Goal: Information Seeking & Learning: Check status

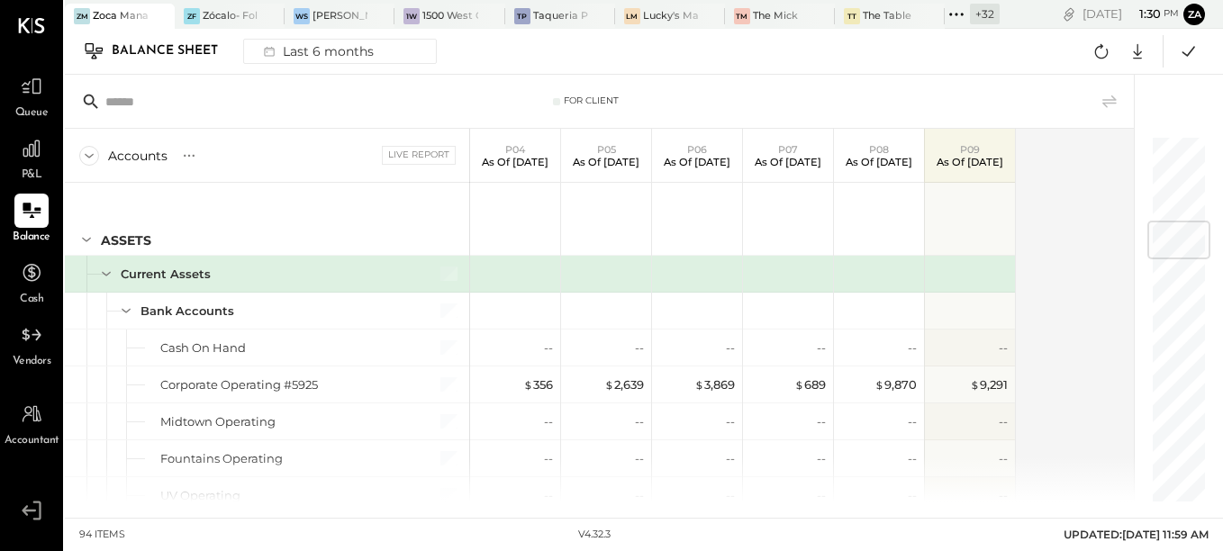
click at [29, 145] on icon at bounding box center [31, 148] width 17 height 17
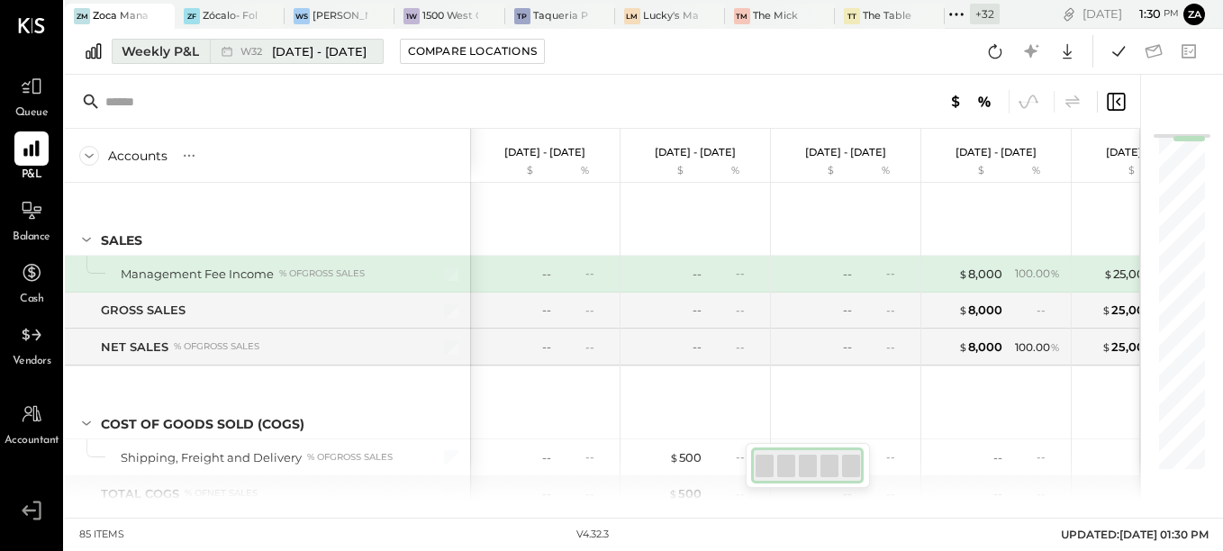
click at [171, 57] on div "Weekly P&L" at bounding box center [160, 51] width 77 height 18
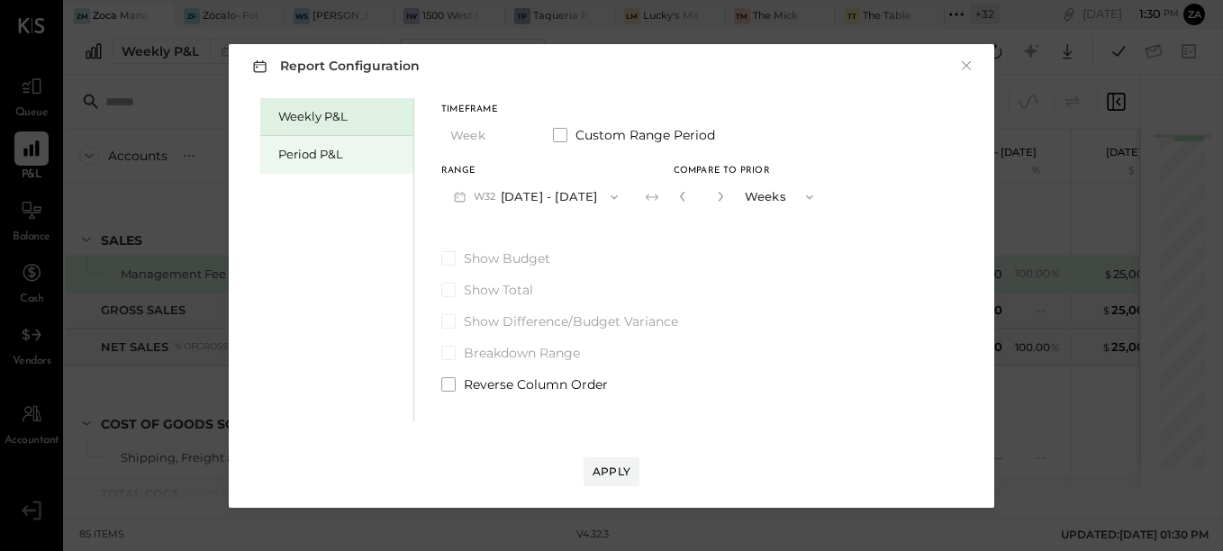
click at [336, 158] on div "Period P&L" at bounding box center [341, 154] width 126 height 17
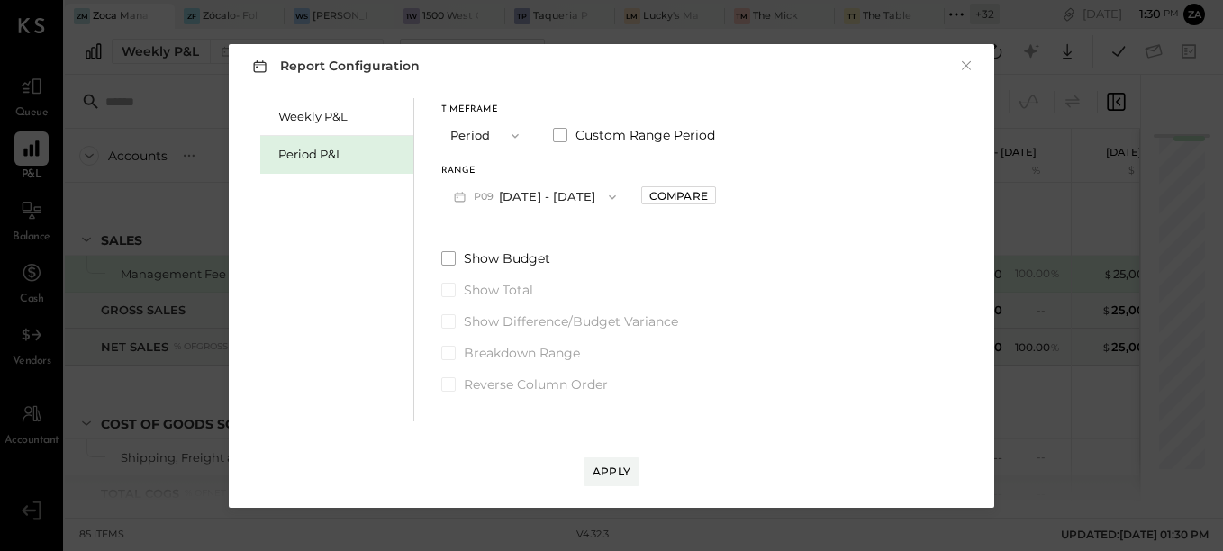
click at [629, 186] on button "P09 [DATE] - [DATE]" at bounding box center [534, 196] width 187 height 33
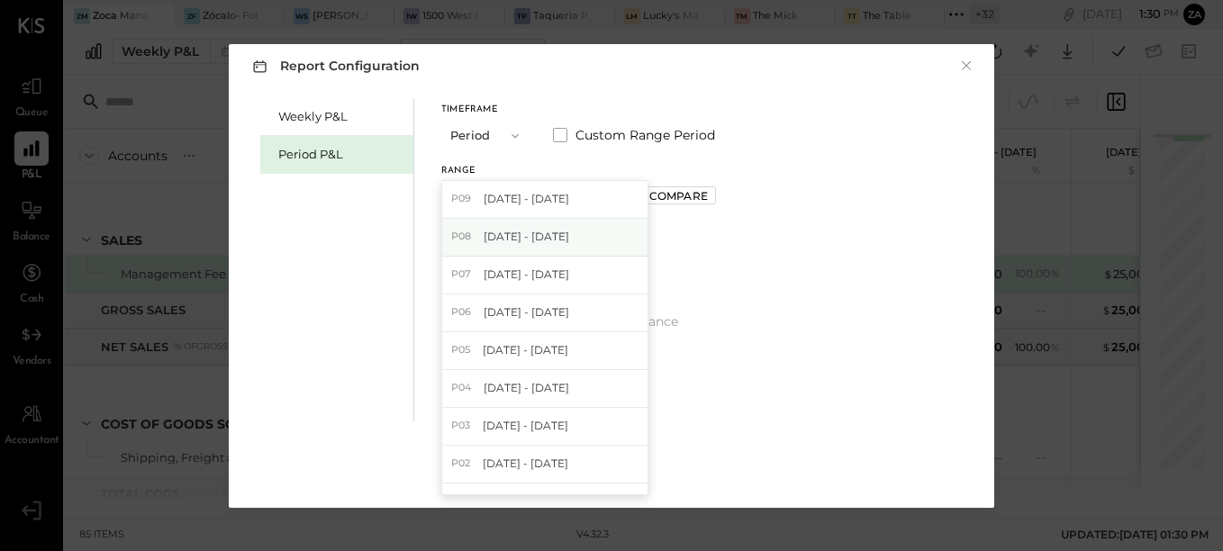
click at [569, 240] on span "[DATE] - [DATE]" at bounding box center [527, 236] width 86 height 15
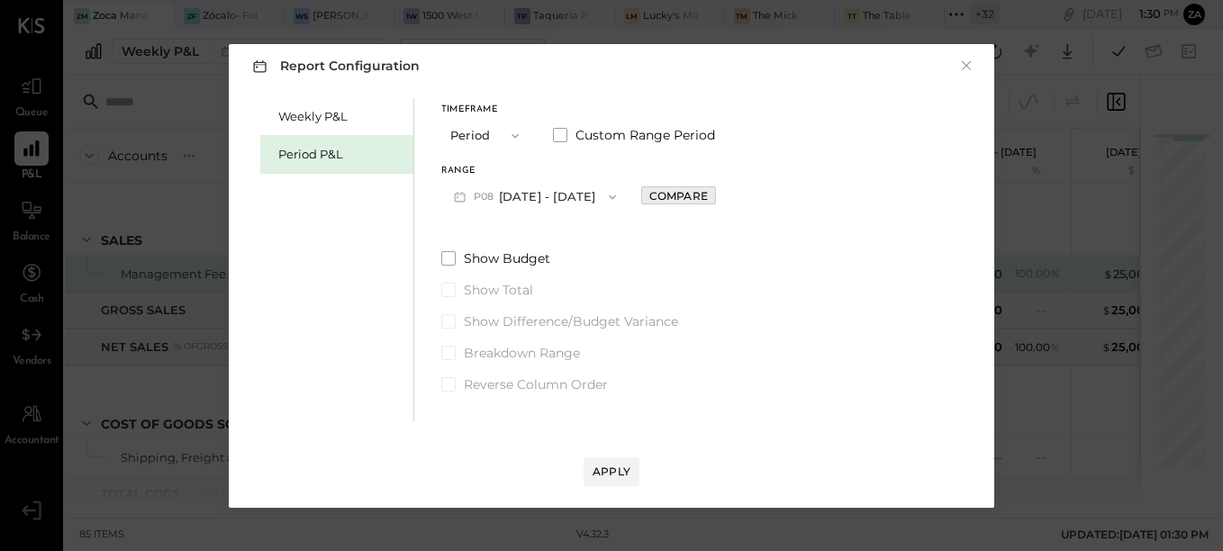
click at [699, 189] on div "Compare" at bounding box center [678, 195] width 59 height 15
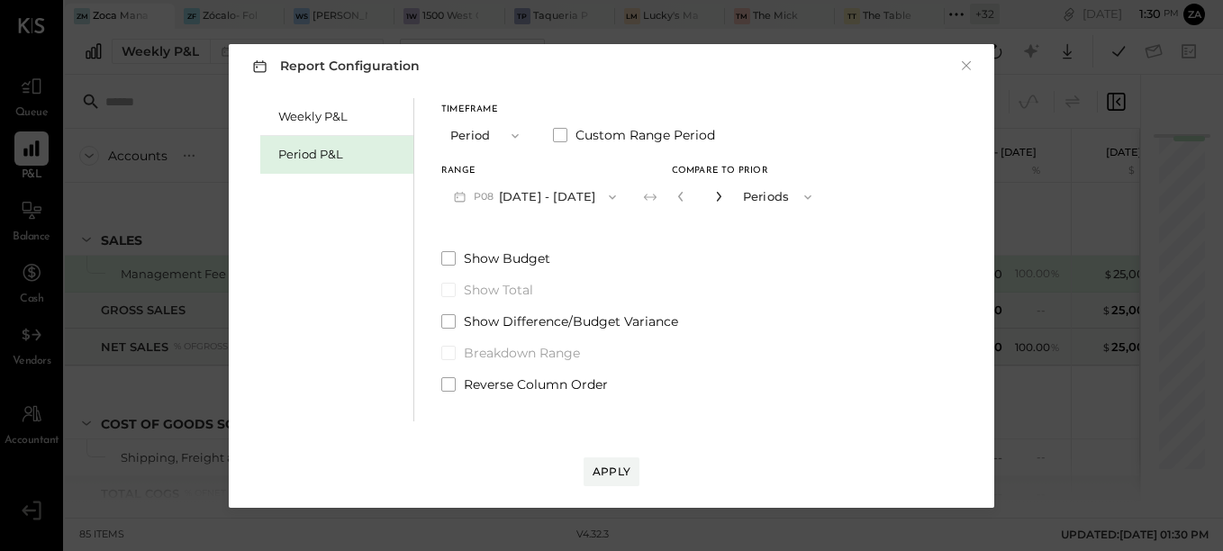
click at [724, 202] on icon "button" at bounding box center [718, 196] width 11 height 11
type input "*"
click at [618, 468] on div "Apply" at bounding box center [612, 471] width 38 height 15
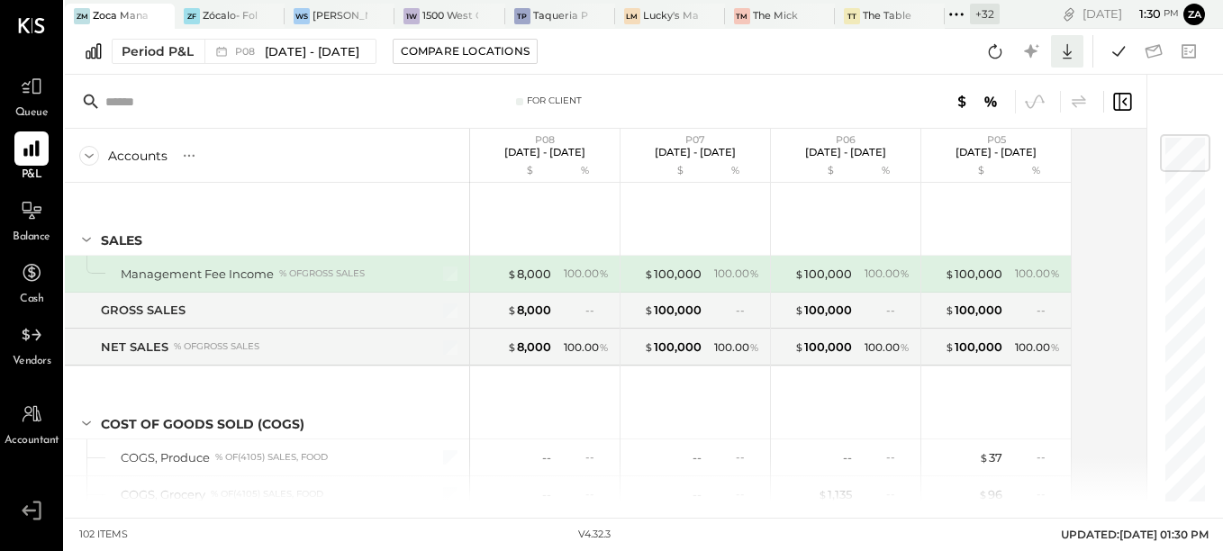
click at [1070, 56] on icon at bounding box center [1066, 51] width 23 height 23
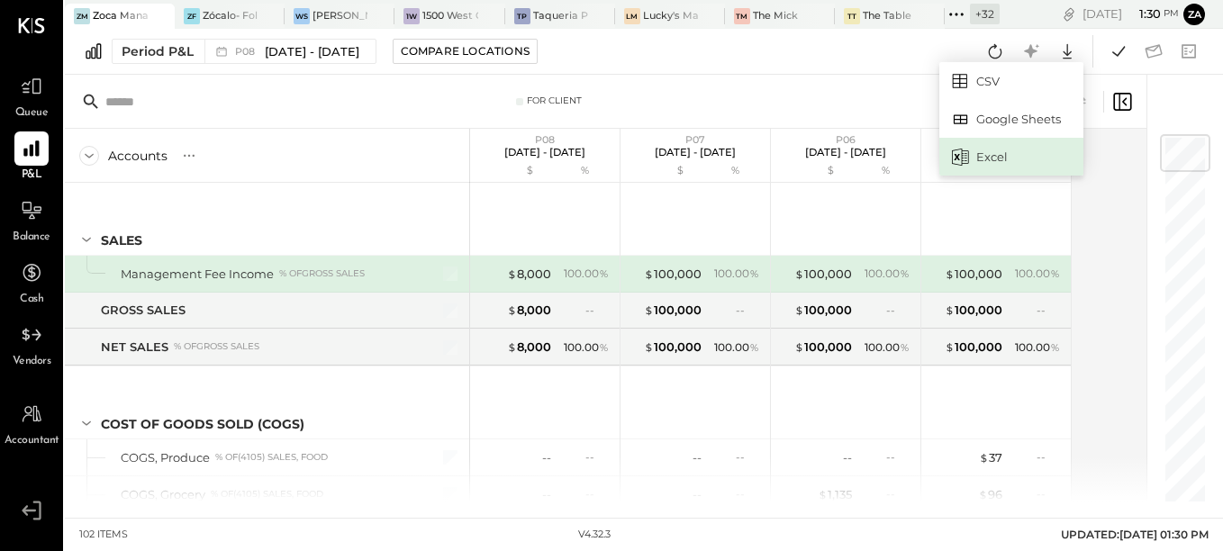
click at [992, 166] on div "Excel" at bounding box center [1011, 157] width 144 height 38
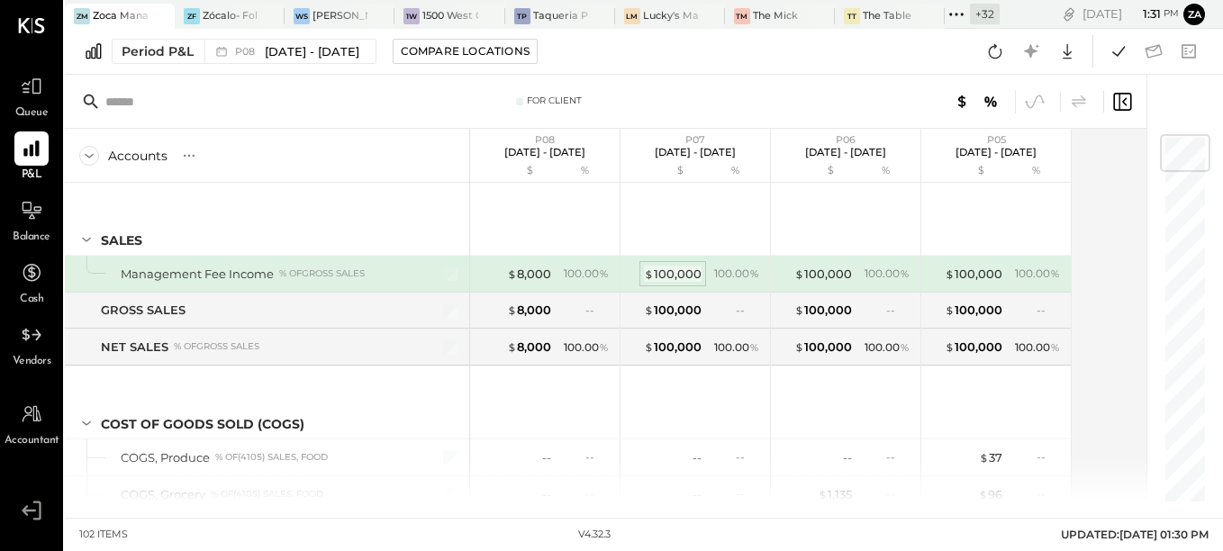
click at [656, 279] on div "$ 100,000" at bounding box center [673, 274] width 58 height 17
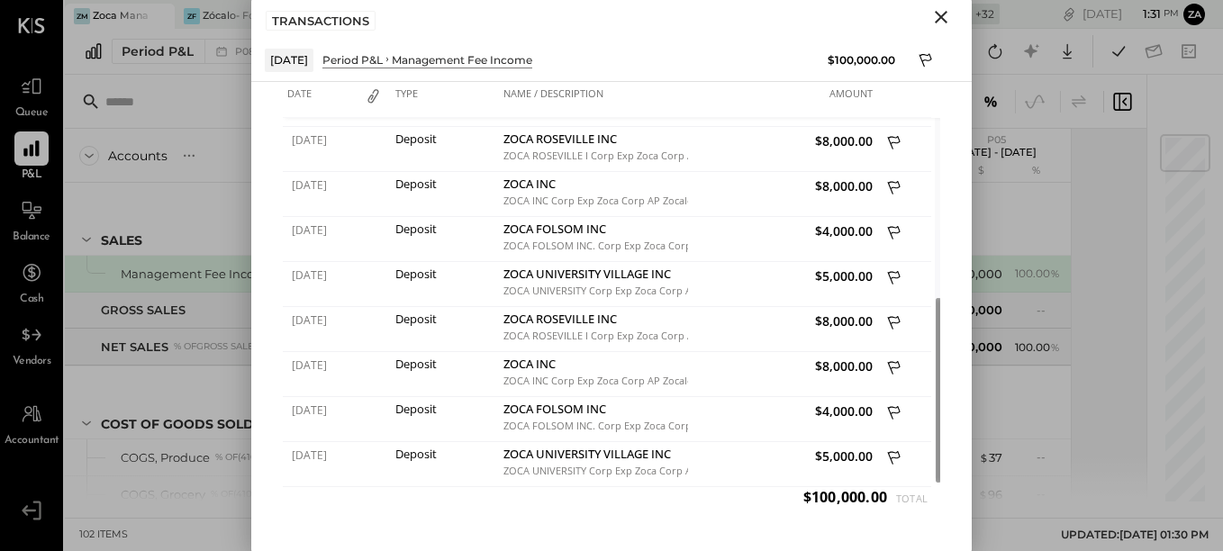
click at [942, 18] on icon "Close" at bounding box center [941, 17] width 13 height 13
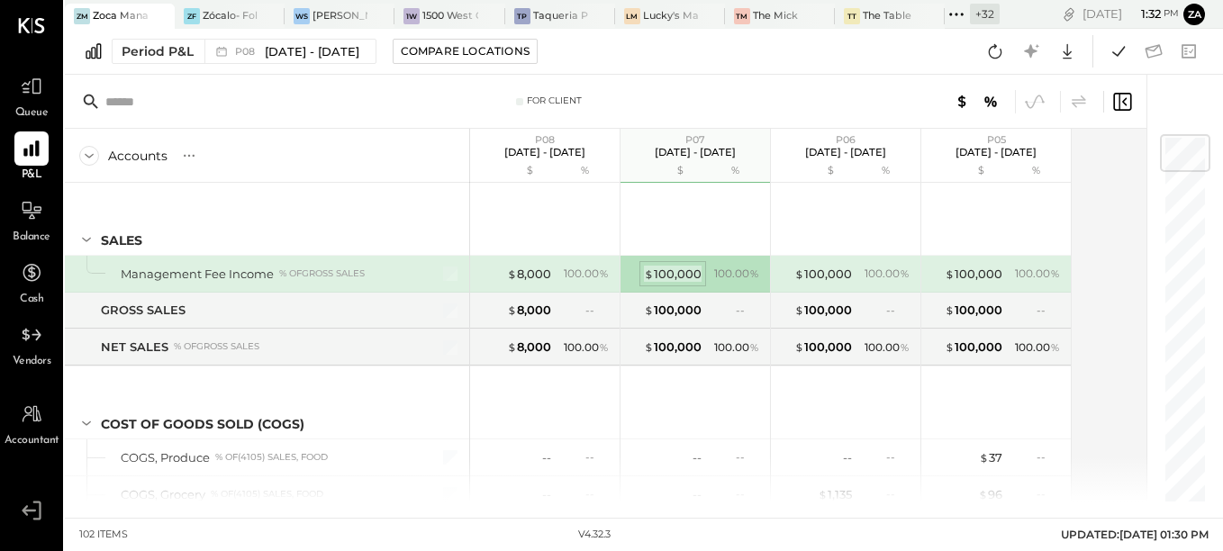
click at [667, 271] on div "$ 100,000" at bounding box center [673, 274] width 58 height 17
